Goal: Information Seeking & Learning: Learn about a topic

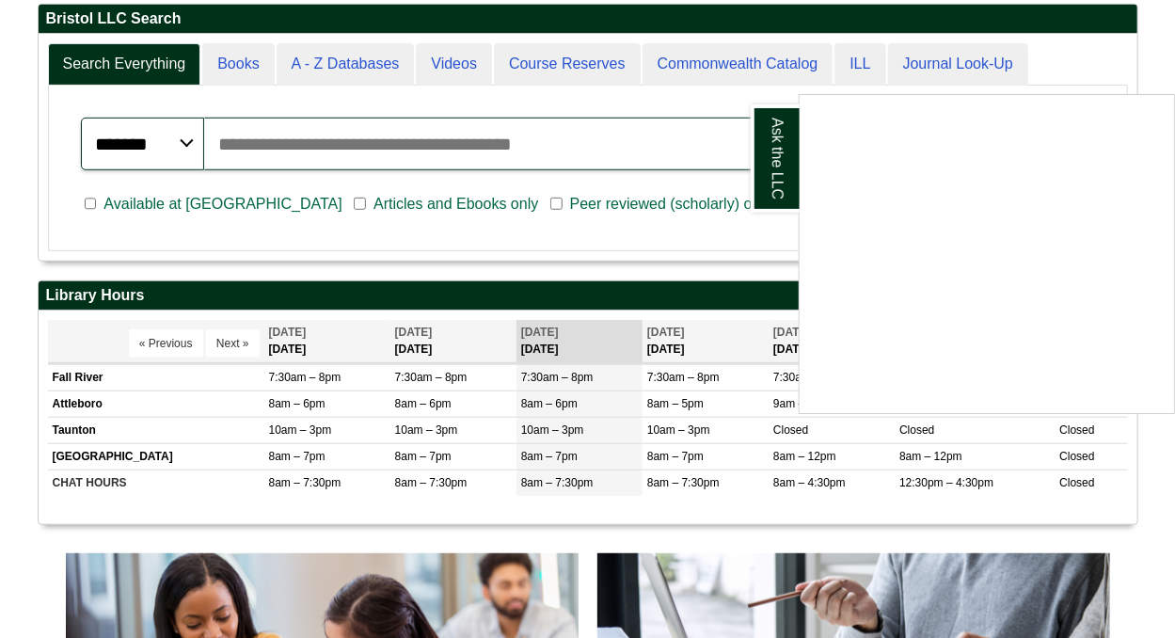
scroll to position [457, 0]
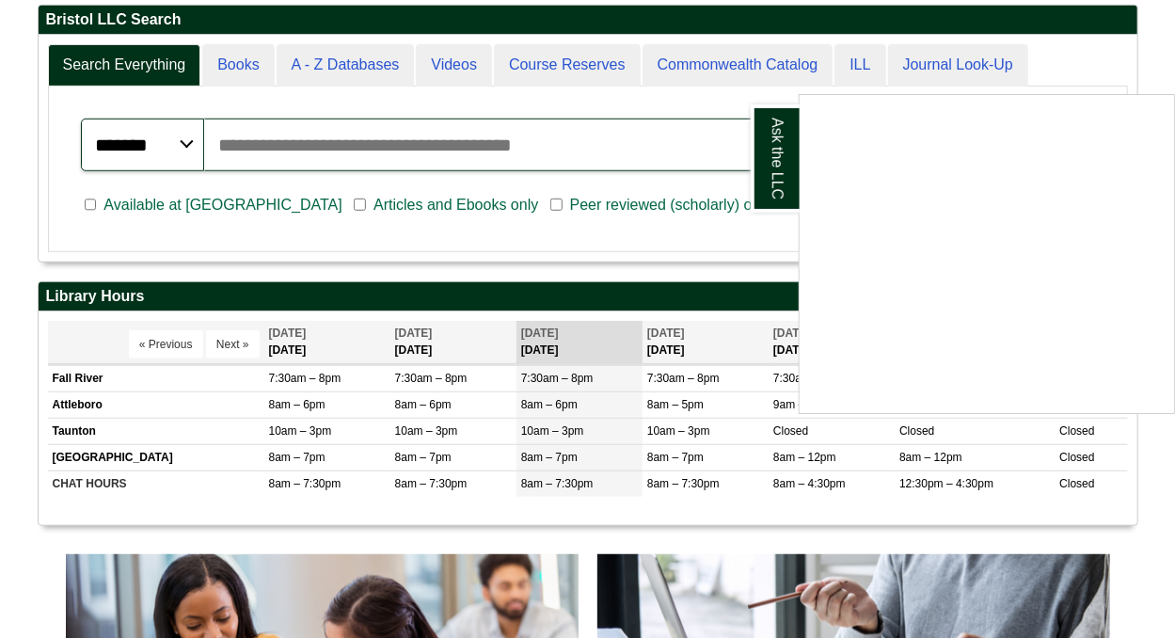
click at [367, 70] on div "Ask the LLC" at bounding box center [587, 319] width 1175 height 638
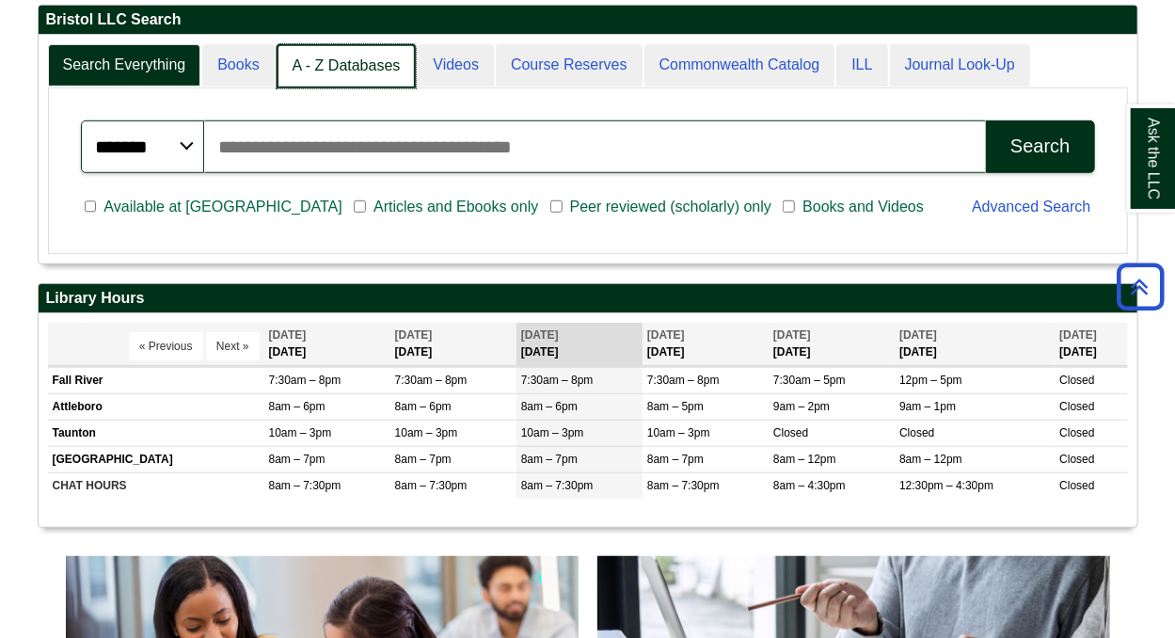
click at [353, 68] on link "A - Z Databases" at bounding box center [347, 66] width 140 height 44
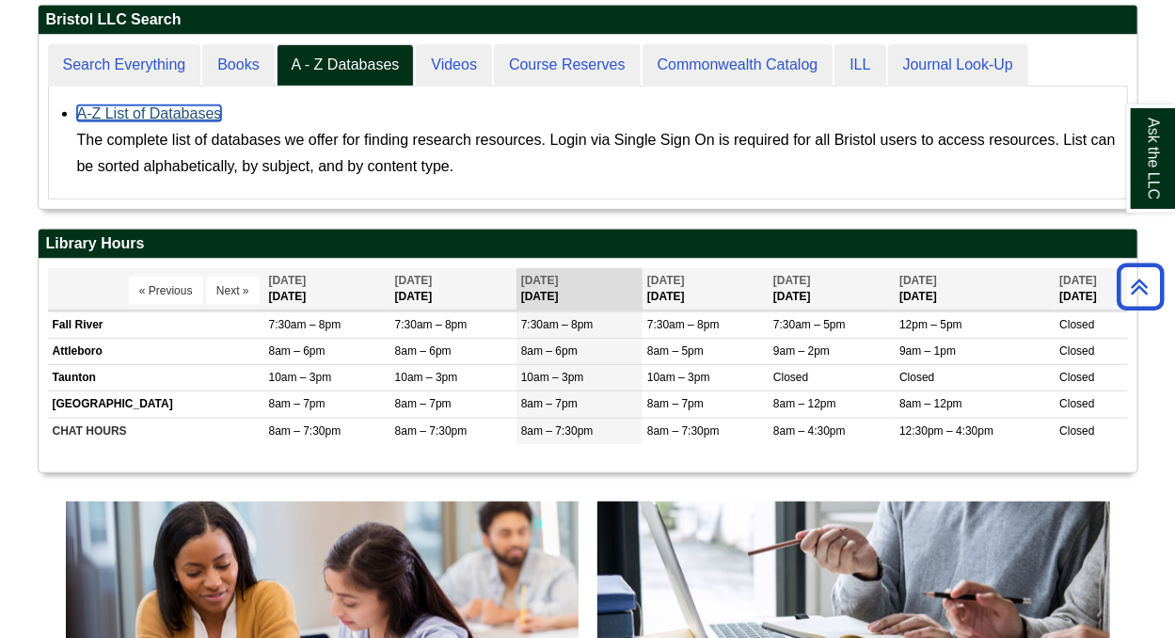
click at [193, 113] on link "A-Z List of Databases" at bounding box center [149, 113] width 145 height 16
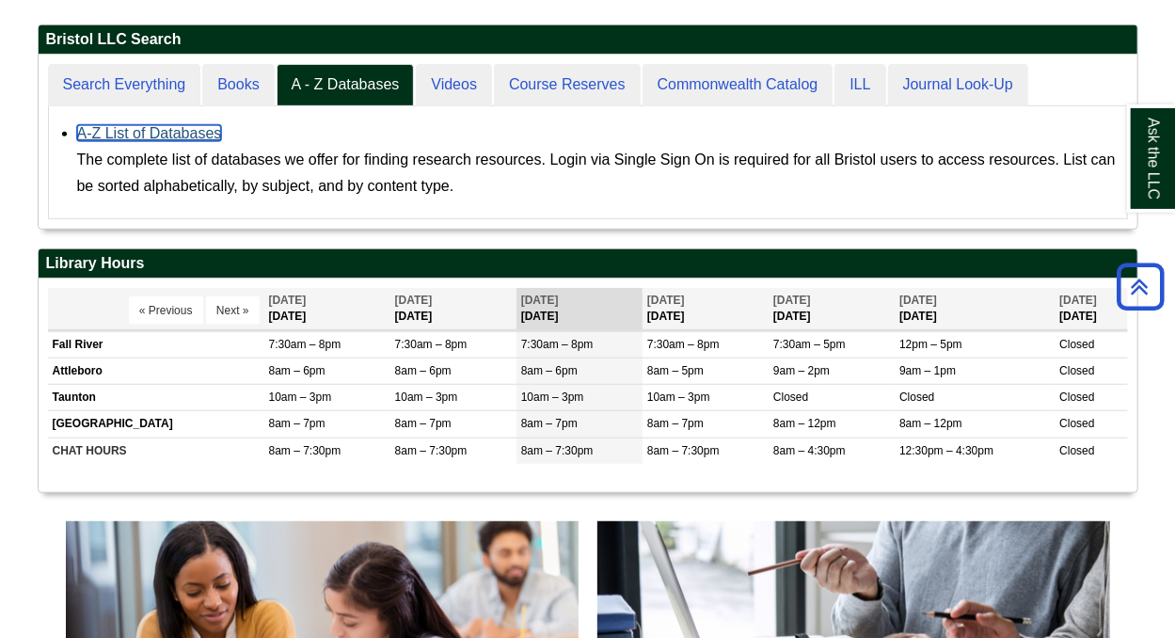
scroll to position [430, 0]
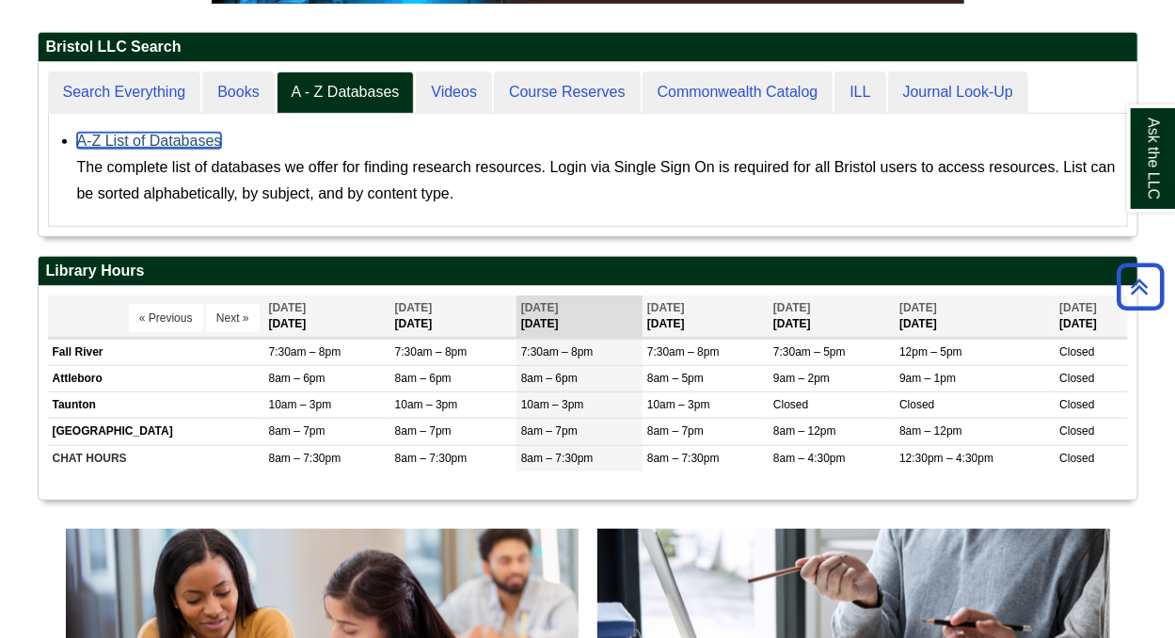
click at [194, 139] on link "A-Z List of Databases" at bounding box center [149, 141] width 145 height 16
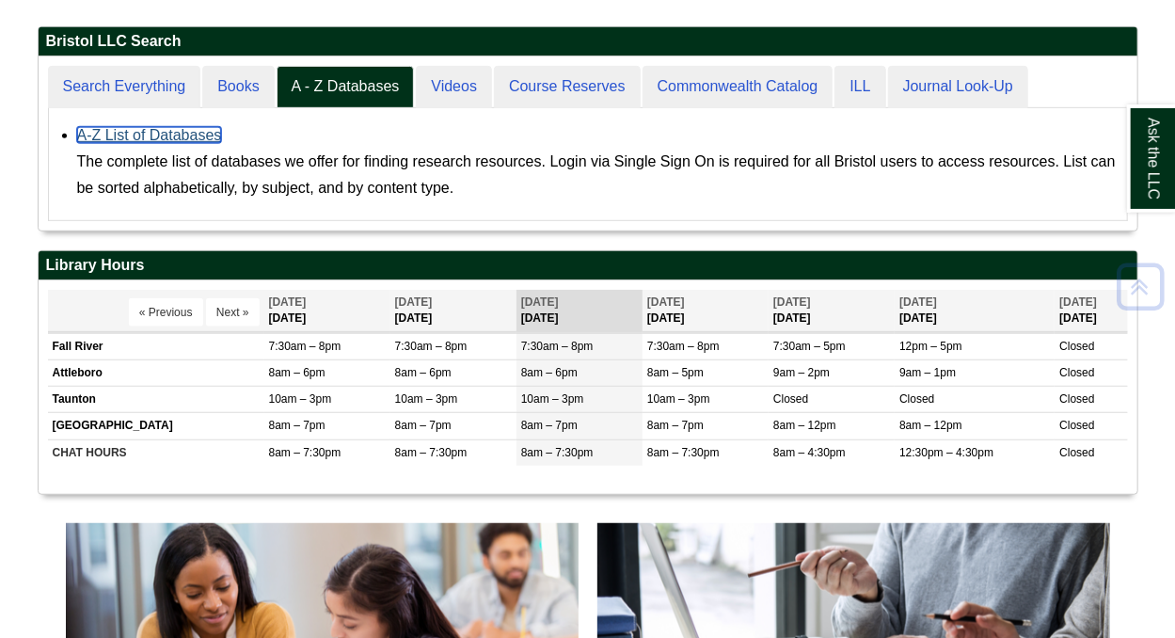
scroll to position [438, 0]
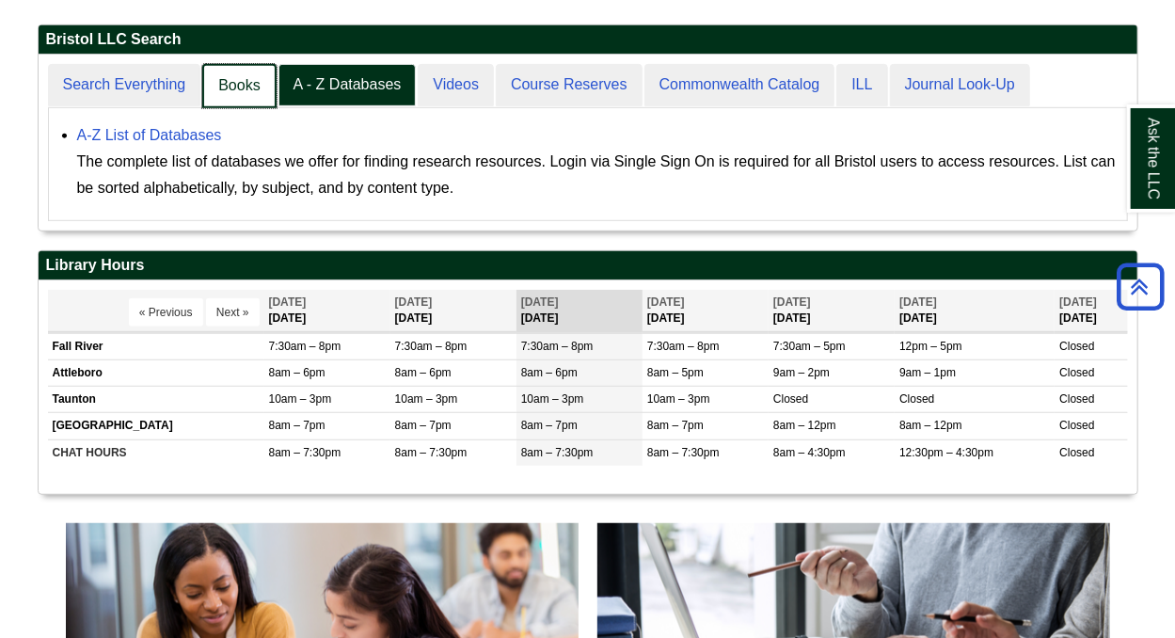
click at [254, 86] on link "Books" at bounding box center [238, 86] width 73 height 44
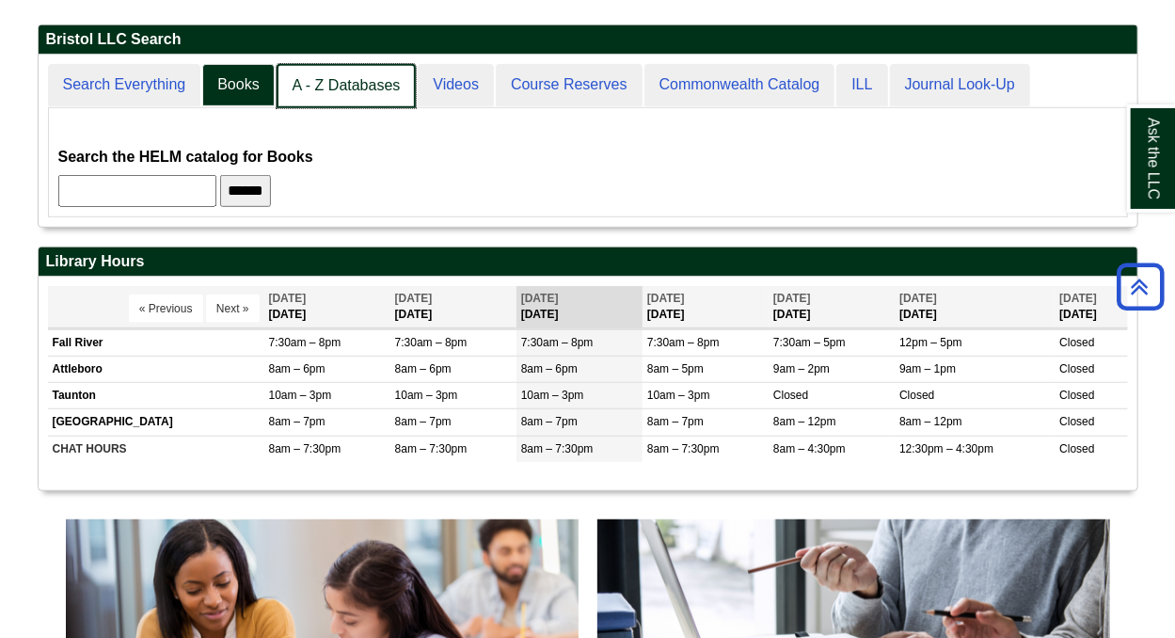
click at [372, 91] on link "A - Z Databases" at bounding box center [347, 86] width 140 height 44
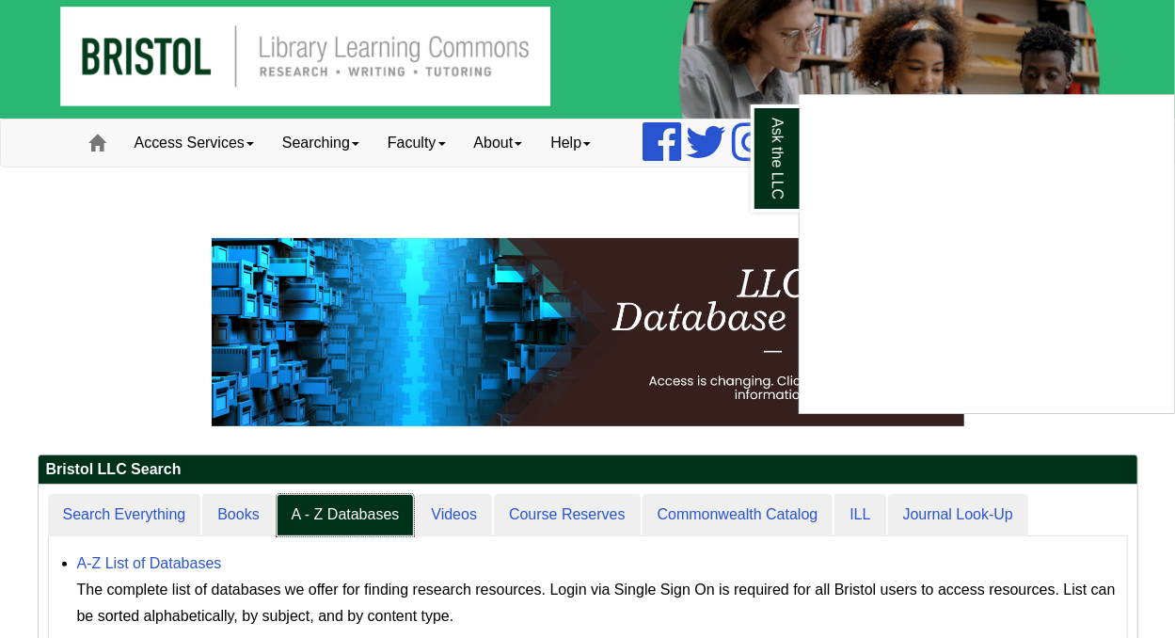
scroll to position [0, 0]
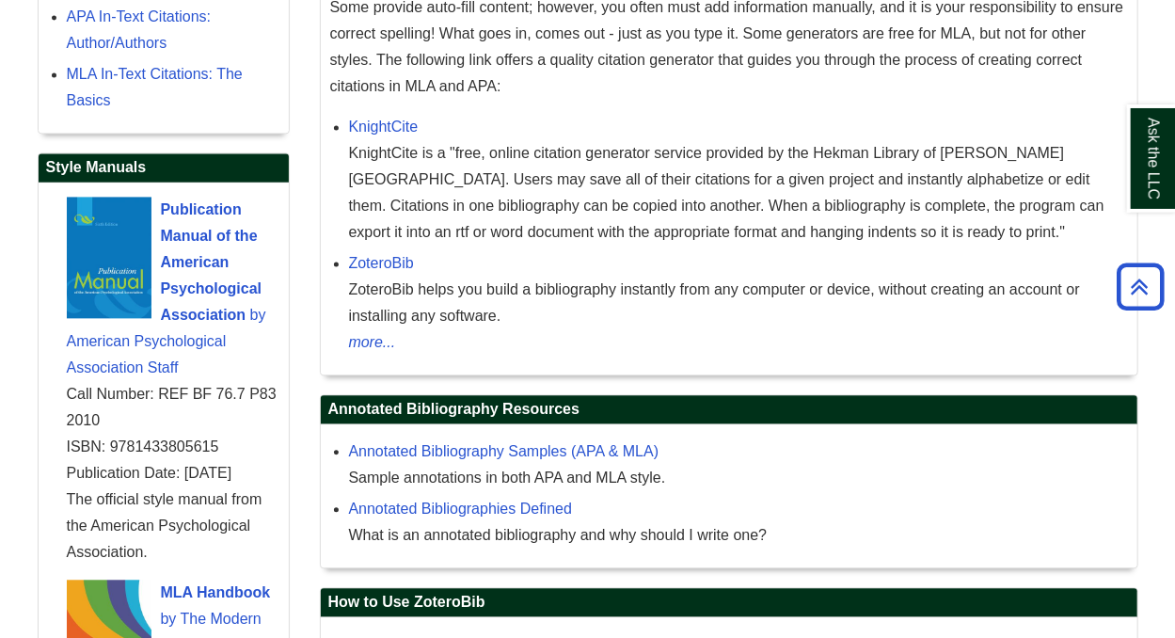
scroll to position [1750, 0]
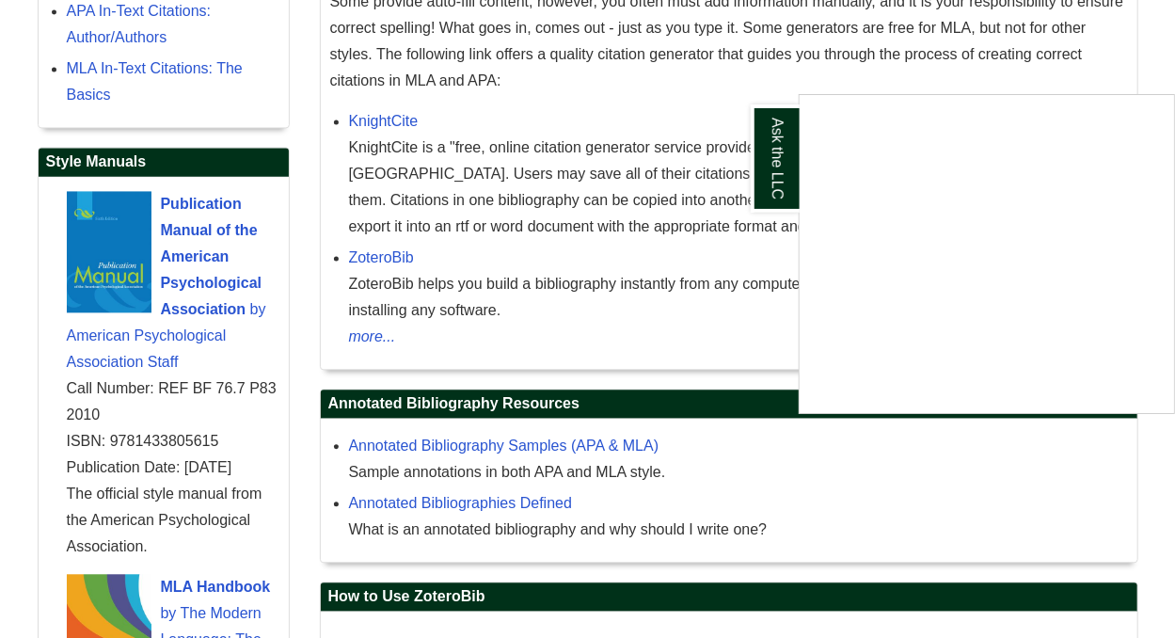
click at [519, 447] on div "Ask the LLC" at bounding box center [587, 319] width 1175 height 638
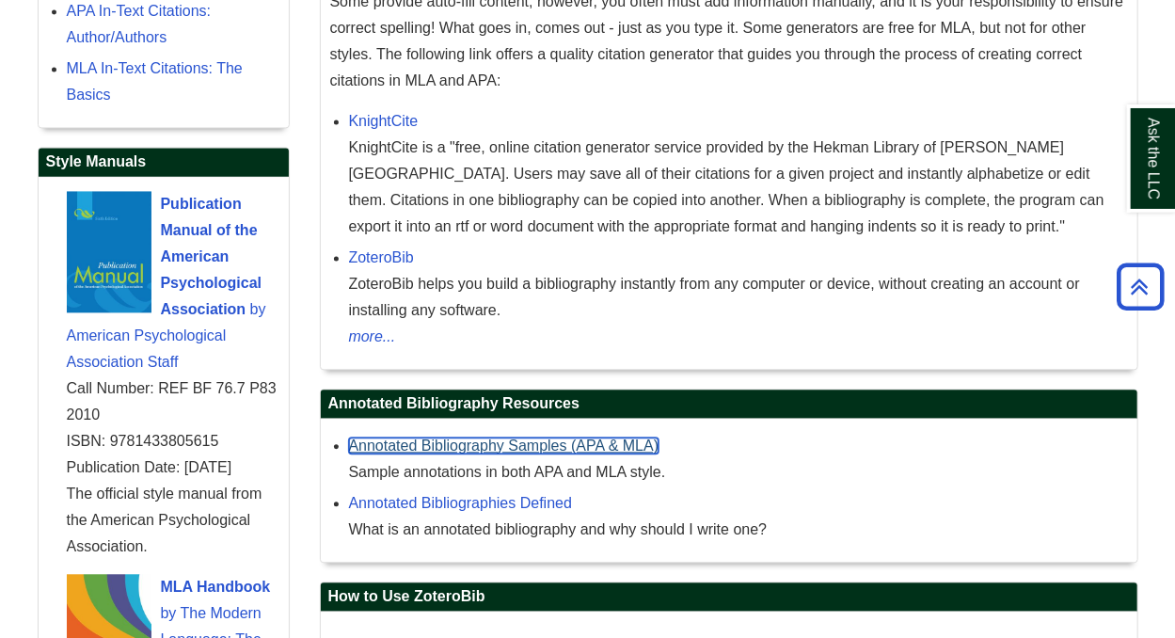
click at [520, 447] on link "Annotated Bibliography Samples (APA & MLA)" at bounding box center [504, 446] width 311 height 16
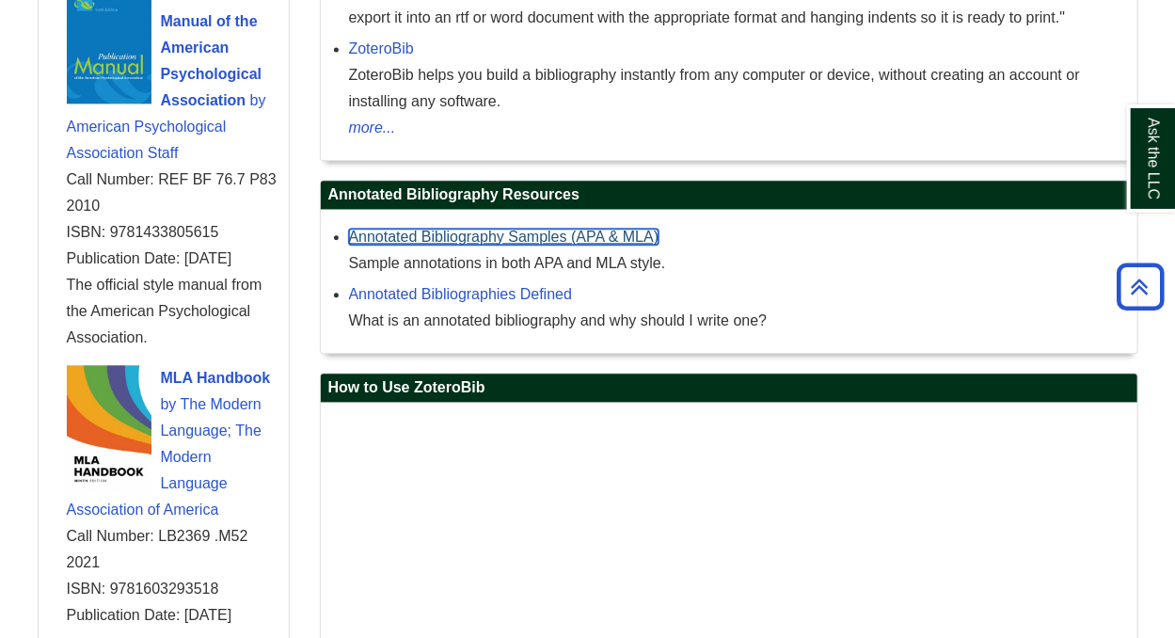
scroll to position [1968, 0]
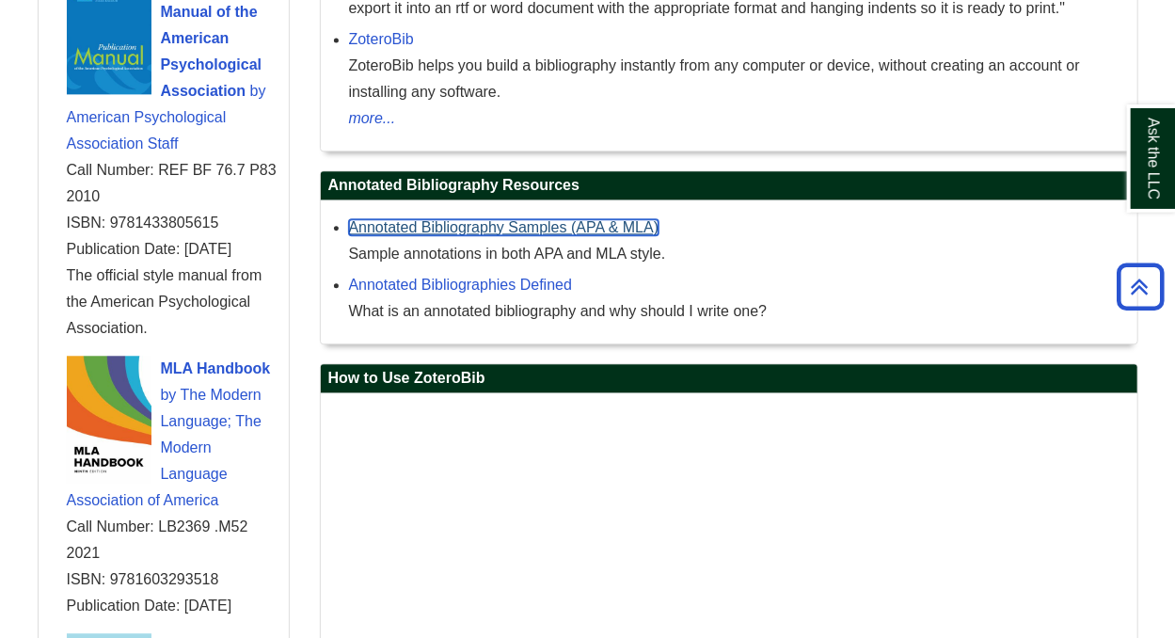
click at [534, 227] on link "Annotated Bibliography Samples (APA & MLA)" at bounding box center [504, 227] width 311 height 16
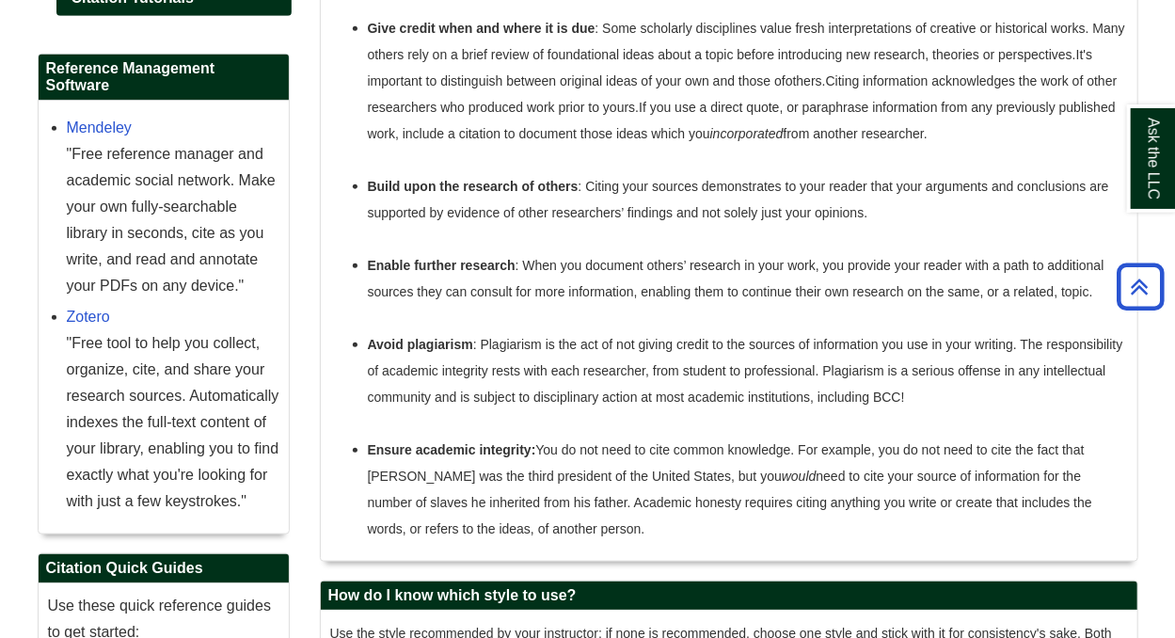
scroll to position [0, 0]
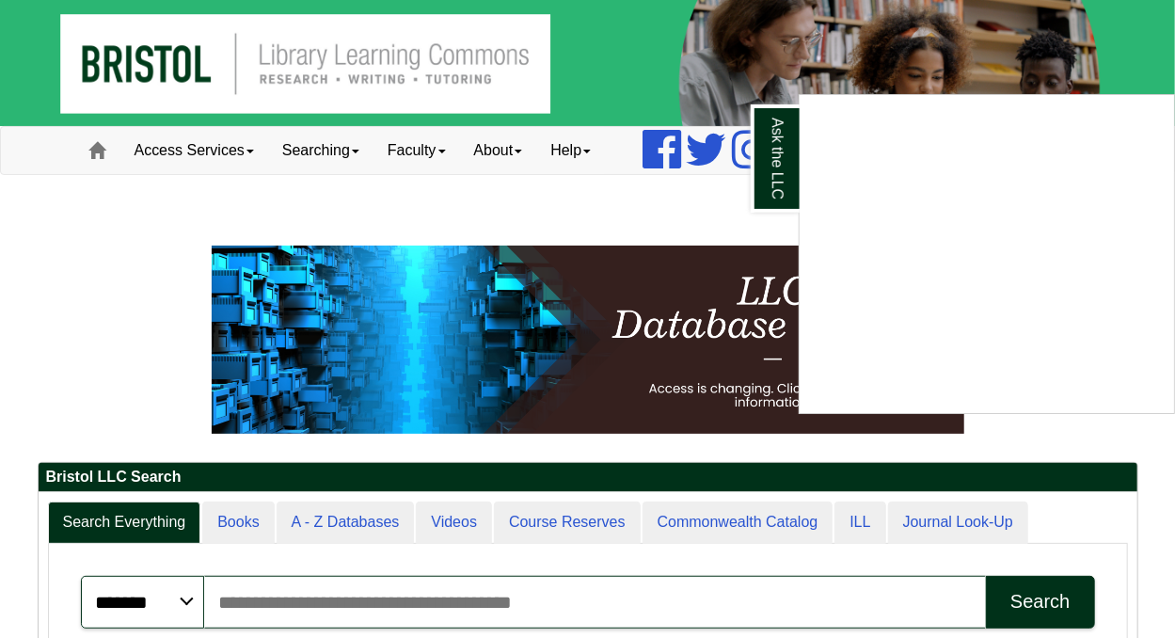
click at [360, 150] on div "Ask the LLC" at bounding box center [587, 319] width 1175 height 638
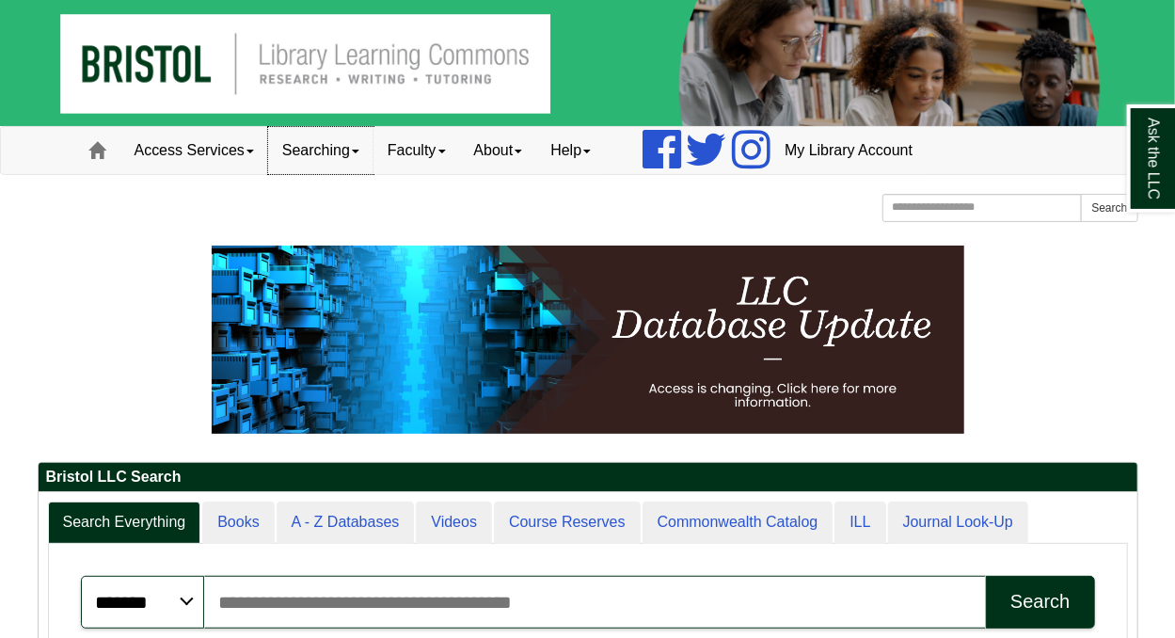
click at [359, 151] on span at bounding box center [356, 152] width 8 height 4
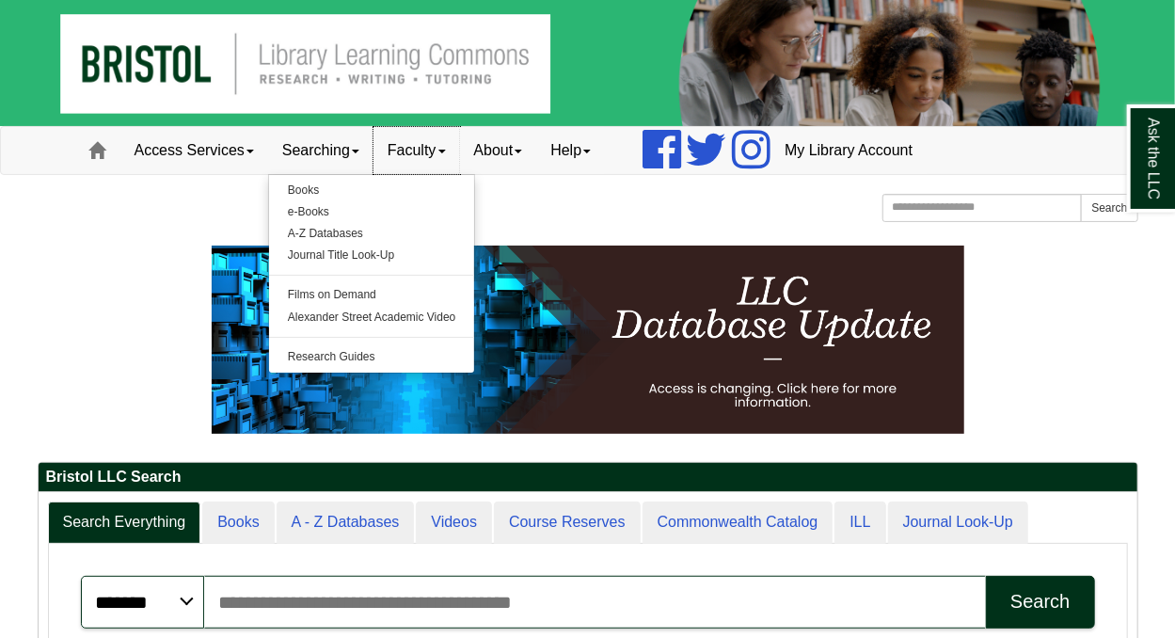
click at [425, 163] on link "Faculty" at bounding box center [417, 150] width 87 height 47
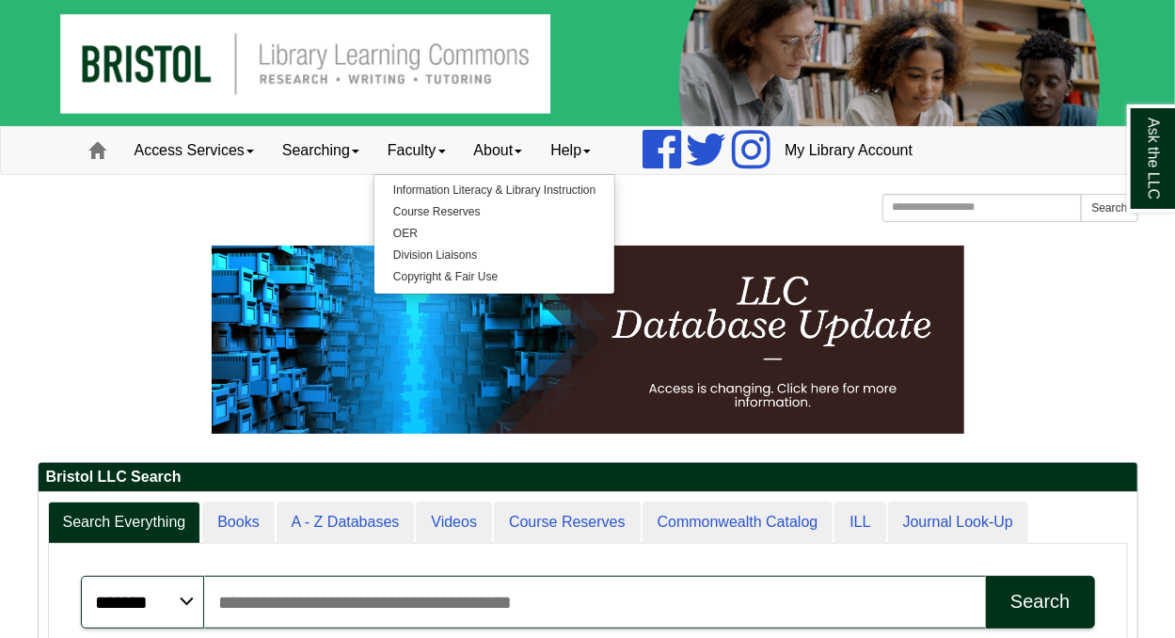
click at [179, 263] on p at bounding box center [588, 340] width 1101 height 188
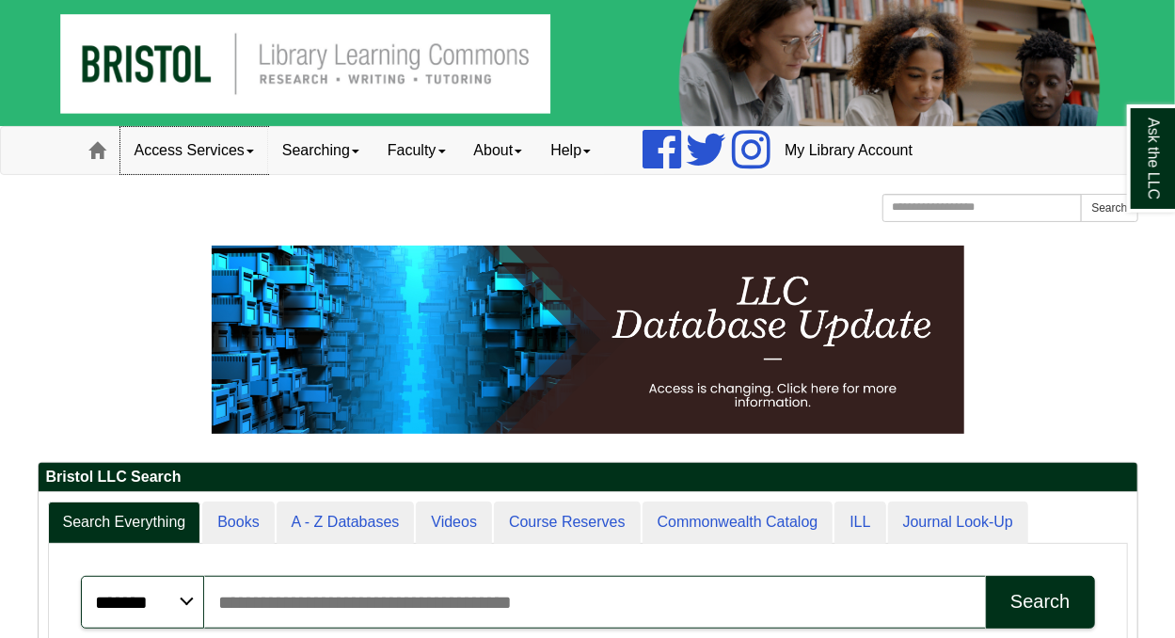
click at [238, 145] on link "Access Services" at bounding box center [194, 150] width 148 height 47
click at [185, 289] on p at bounding box center [588, 340] width 1101 height 188
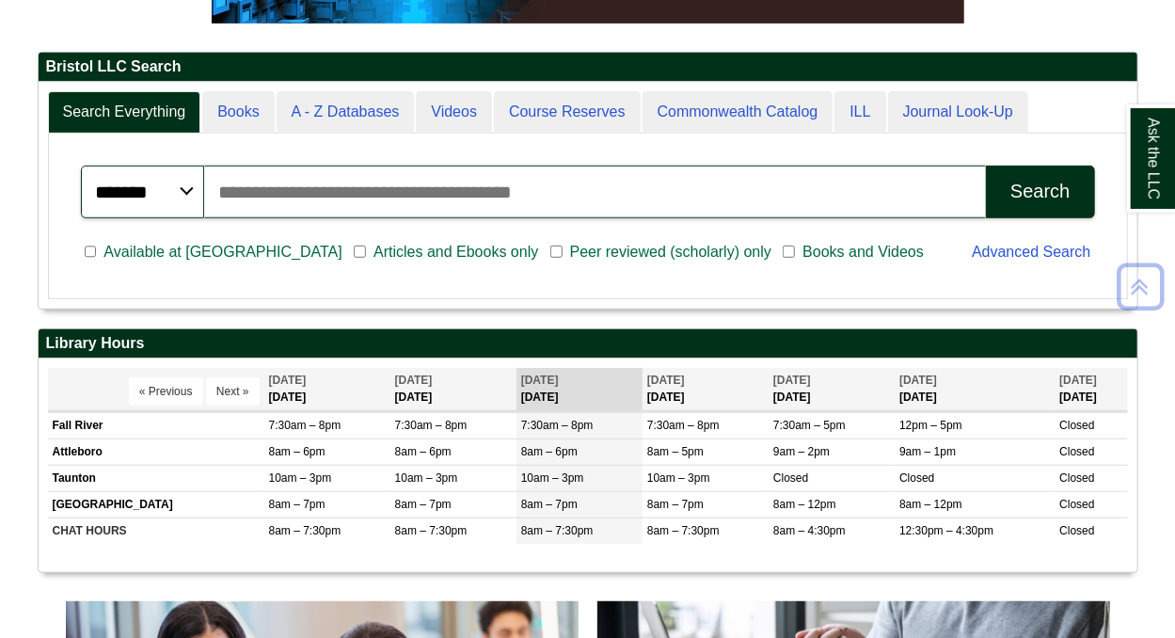
scroll to position [412, 0]
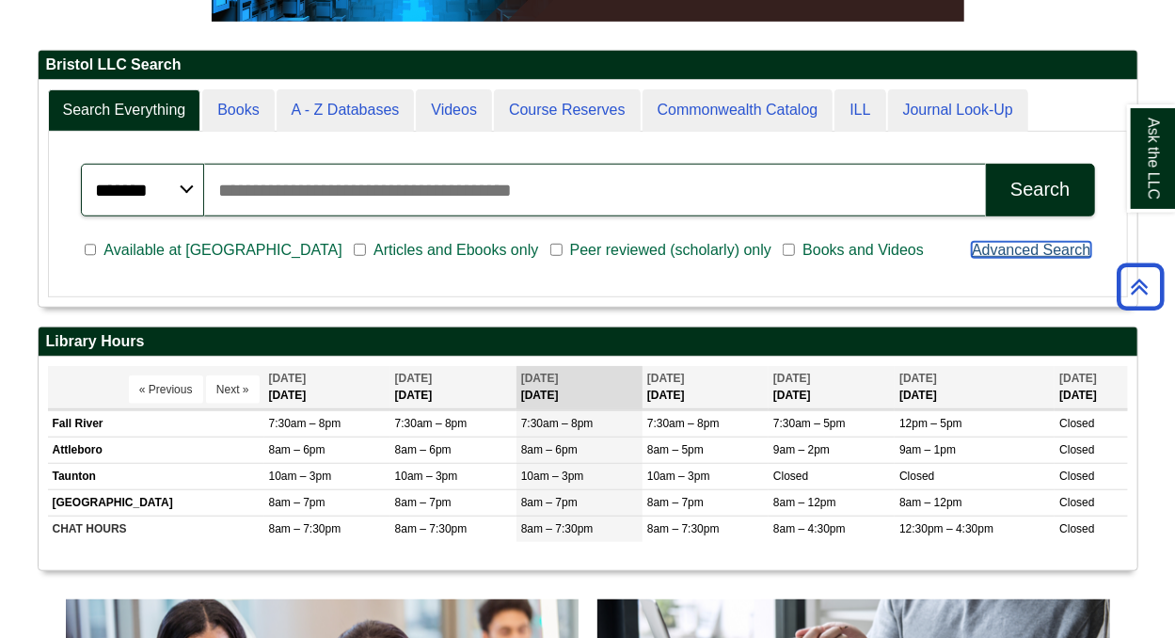
click at [993, 253] on link "Advanced Search" at bounding box center [1031, 250] width 119 height 16
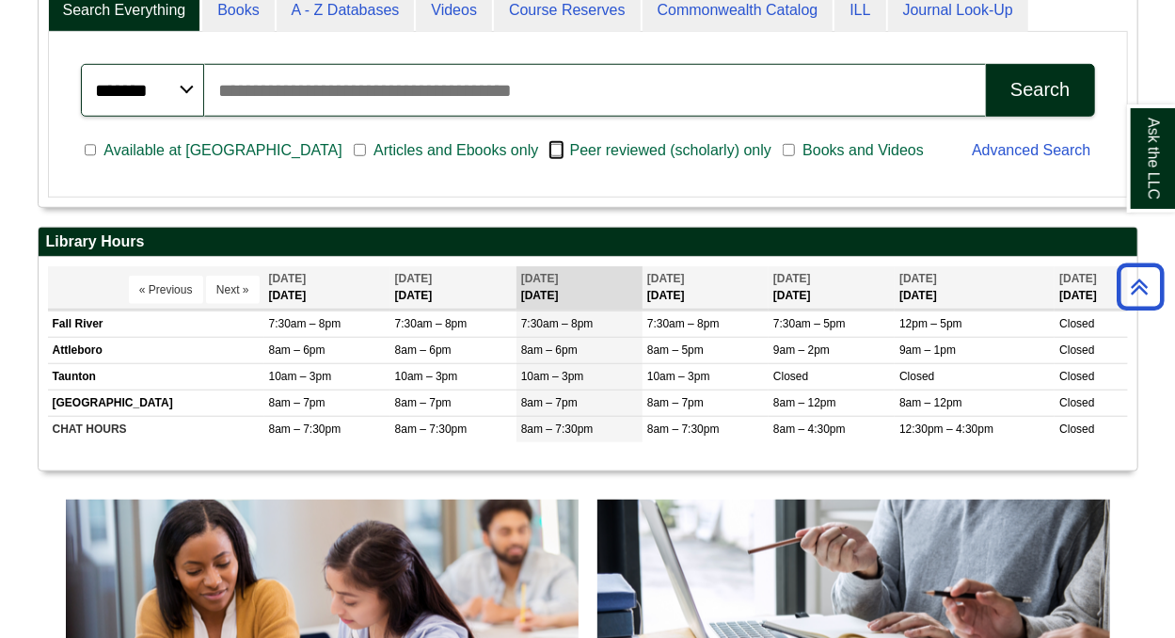
scroll to position [440, 0]
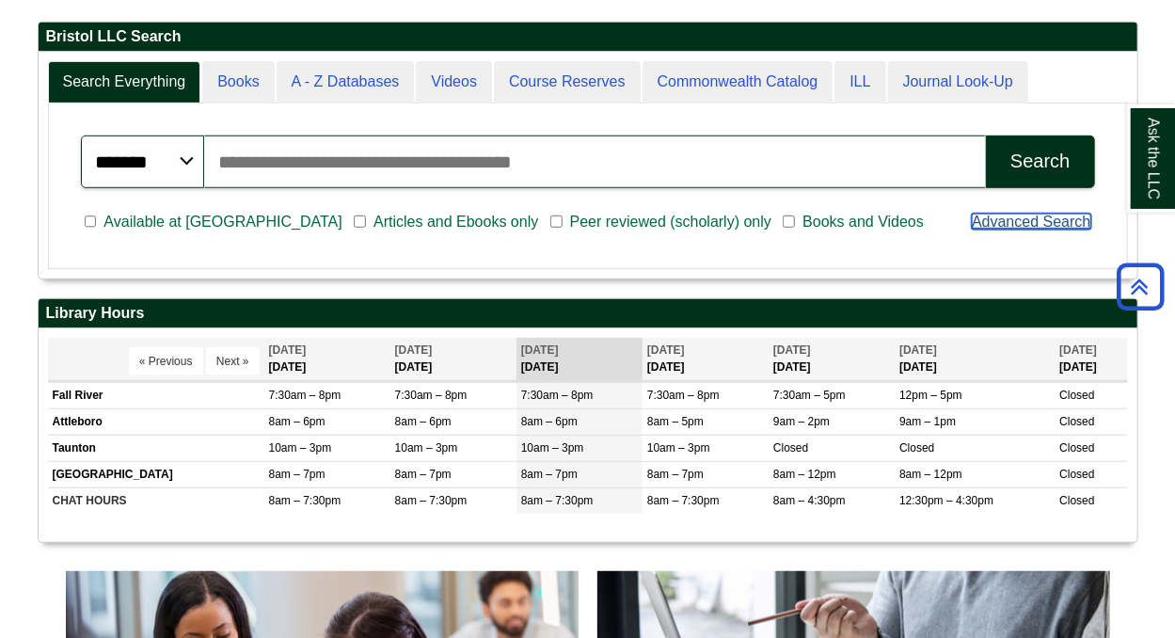
click at [1039, 221] on link "Advanced Search" at bounding box center [1031, 222] width 119 height 16
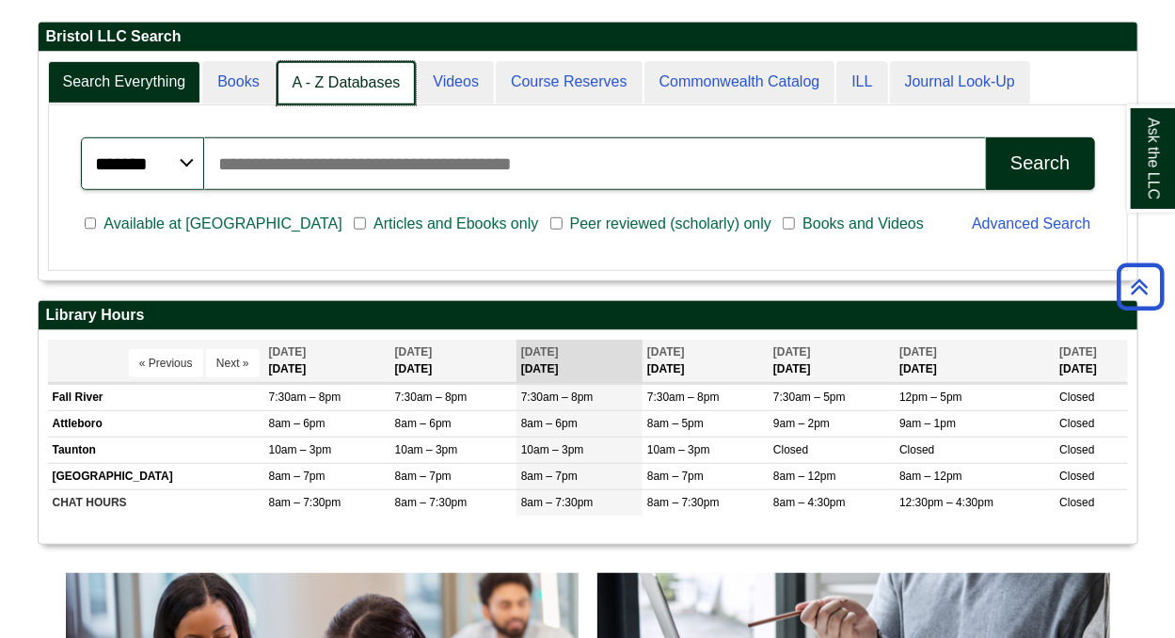
click at [343, 86] on link "A - Z Databases" at bounding box center [347, 83] width 140 height 44
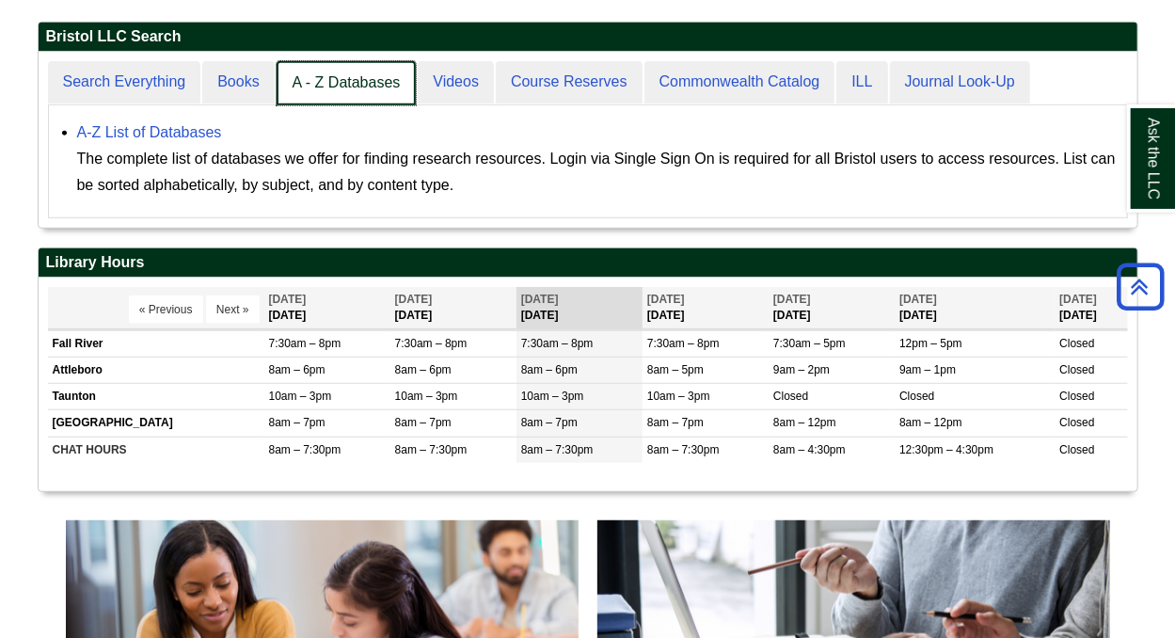
scroll to position [174, 1098]
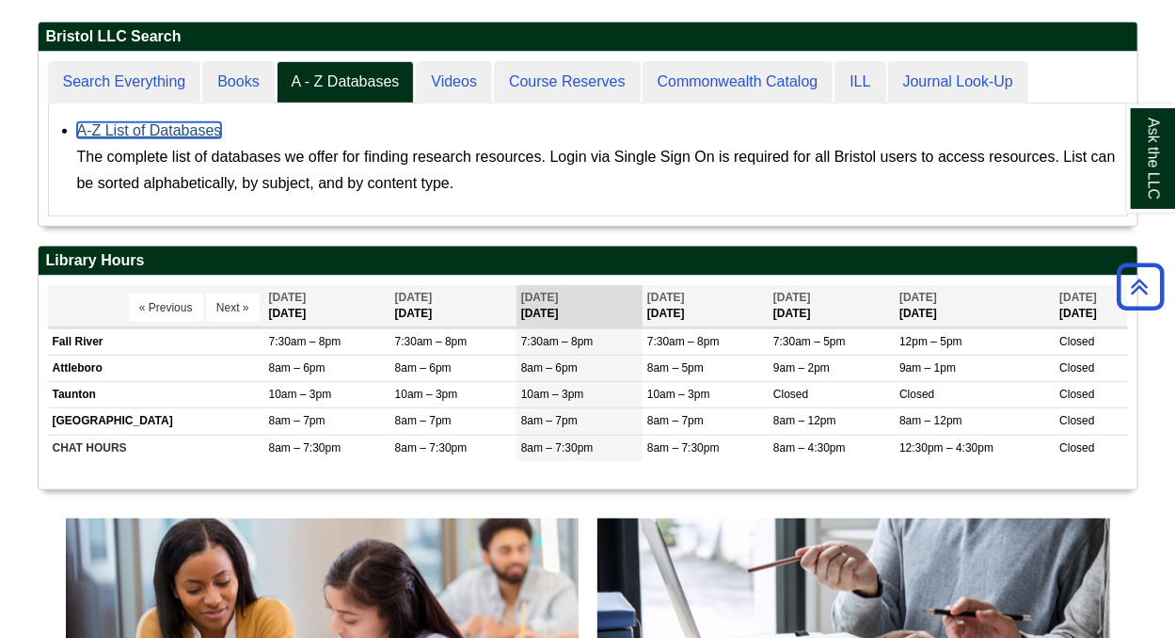
click at [185, 135] on link "A-Z List of Databases" at bounding box center [149, 130] width 145 height 16
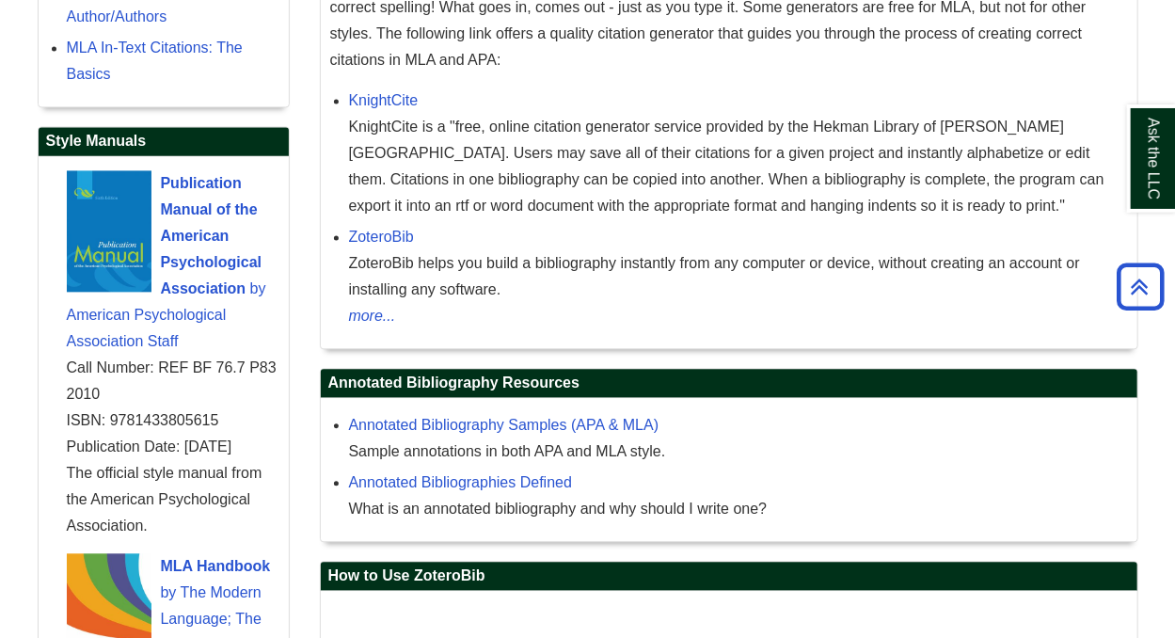
scroll to position [1772, 0]
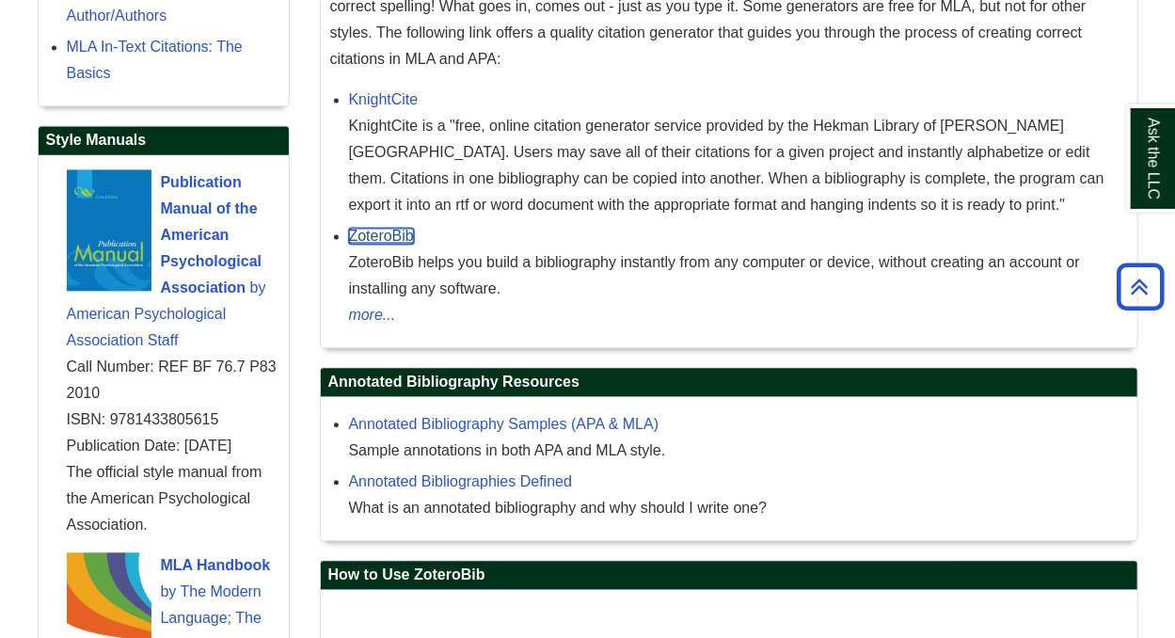
click at [391, 237] on link "ZoteroBib" at bounding box center [381, 236] width 65 height 16
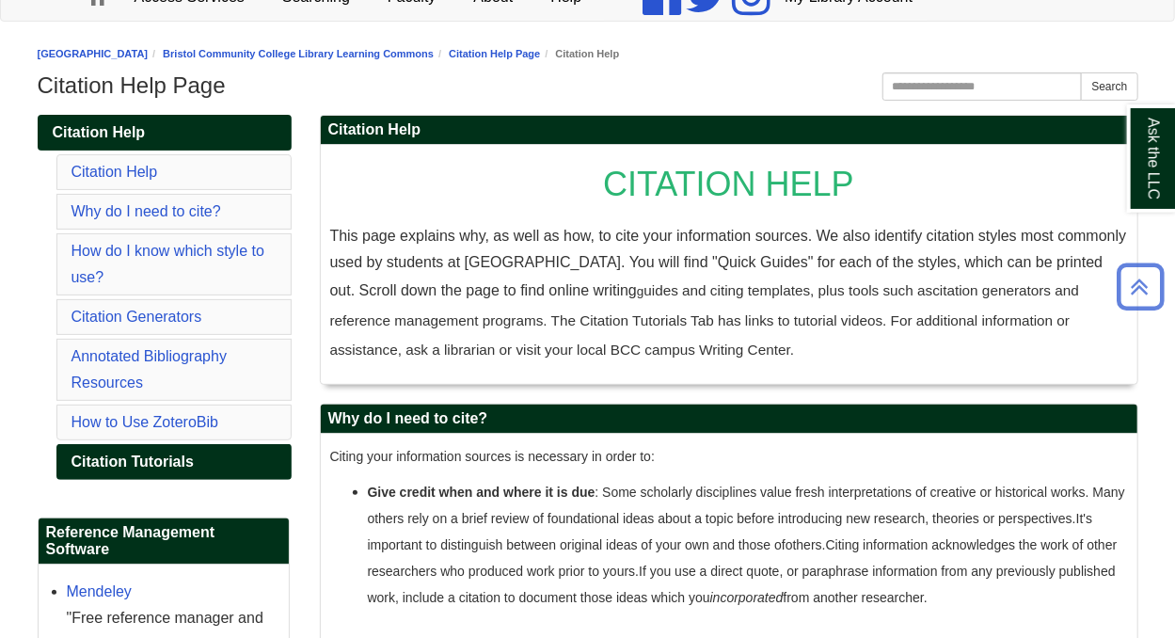
scroll to position [0, 0]
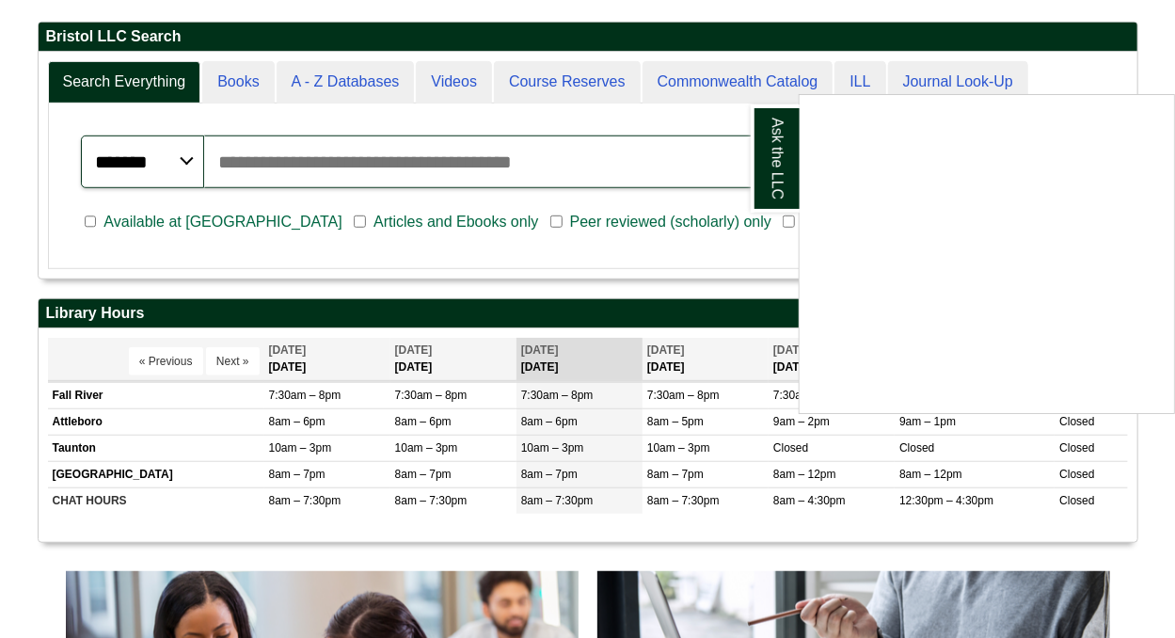
click at [723, 244] on div "Ask the LLC" at bounding box center [587, 319] width 1175 height 638
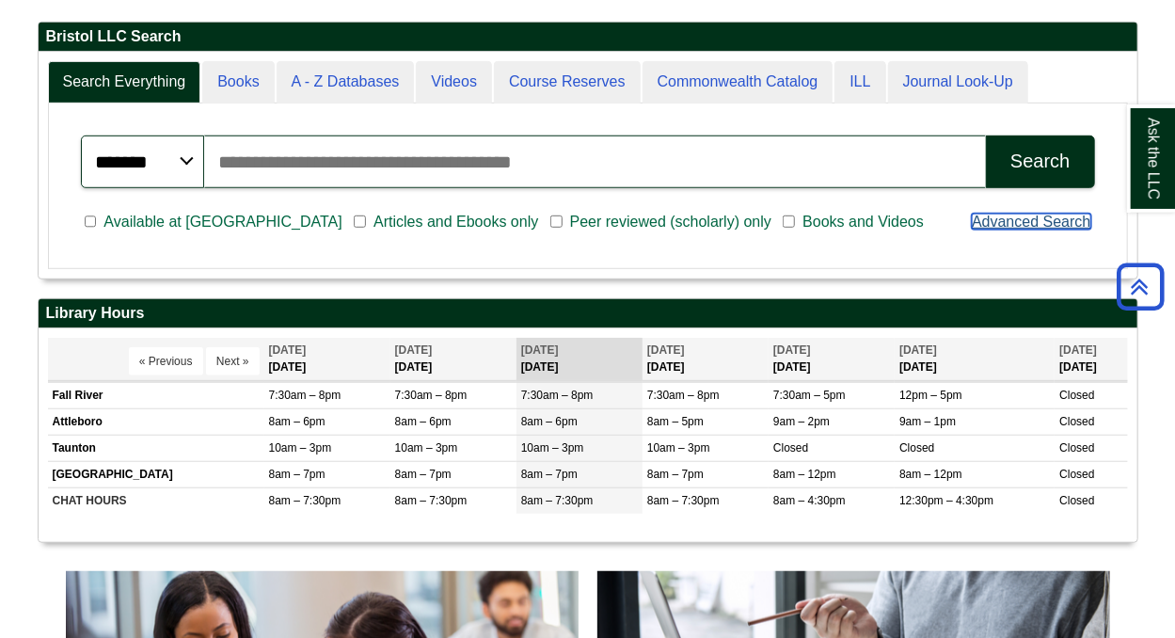
click at [1028, 220] on link "Advanced Search" at bounding box center [1031, 222] width 119 height 16
